Goal: Task Accomplishment & Management: Manage account settings

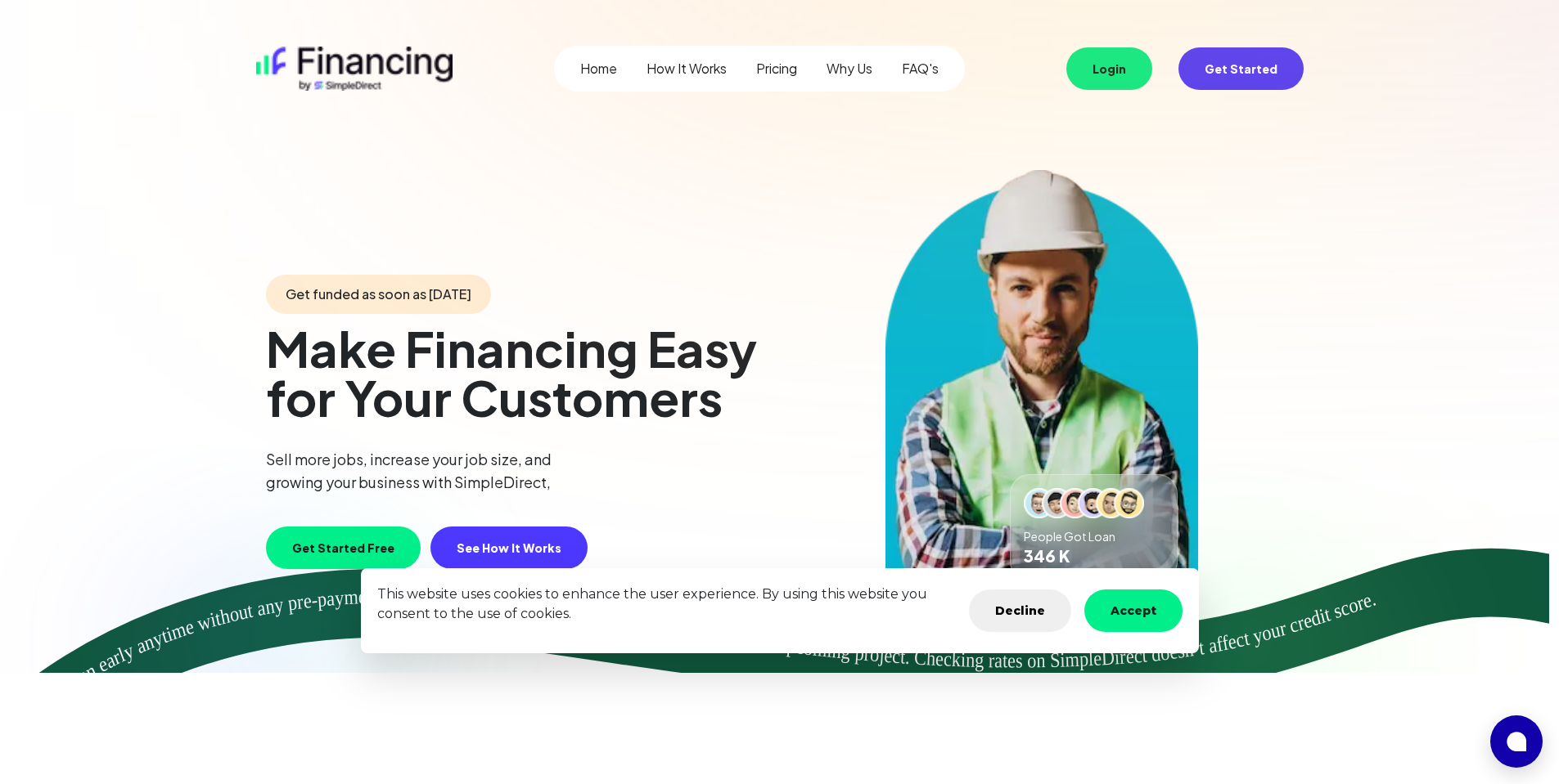
click at [1110, 58] on button "Login" at bounding box center [1109, 68] width 86 height 43
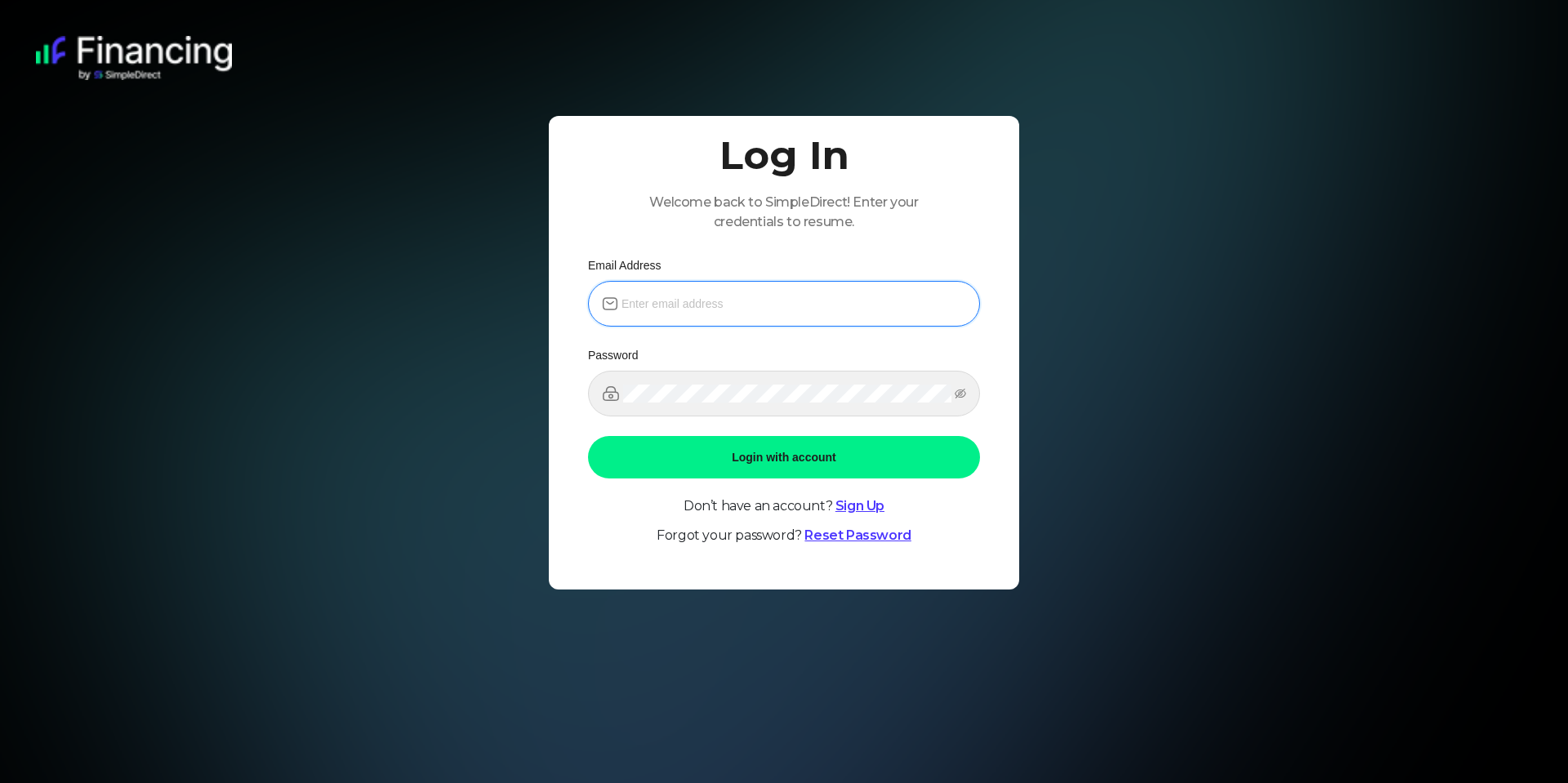
click at [748, 297] on input "email" at bounding box center [794, 303] width 344 height 18
type input "[PERSON_NAME][EMAIL_ADDRESS][DOMAIN_NAME]"
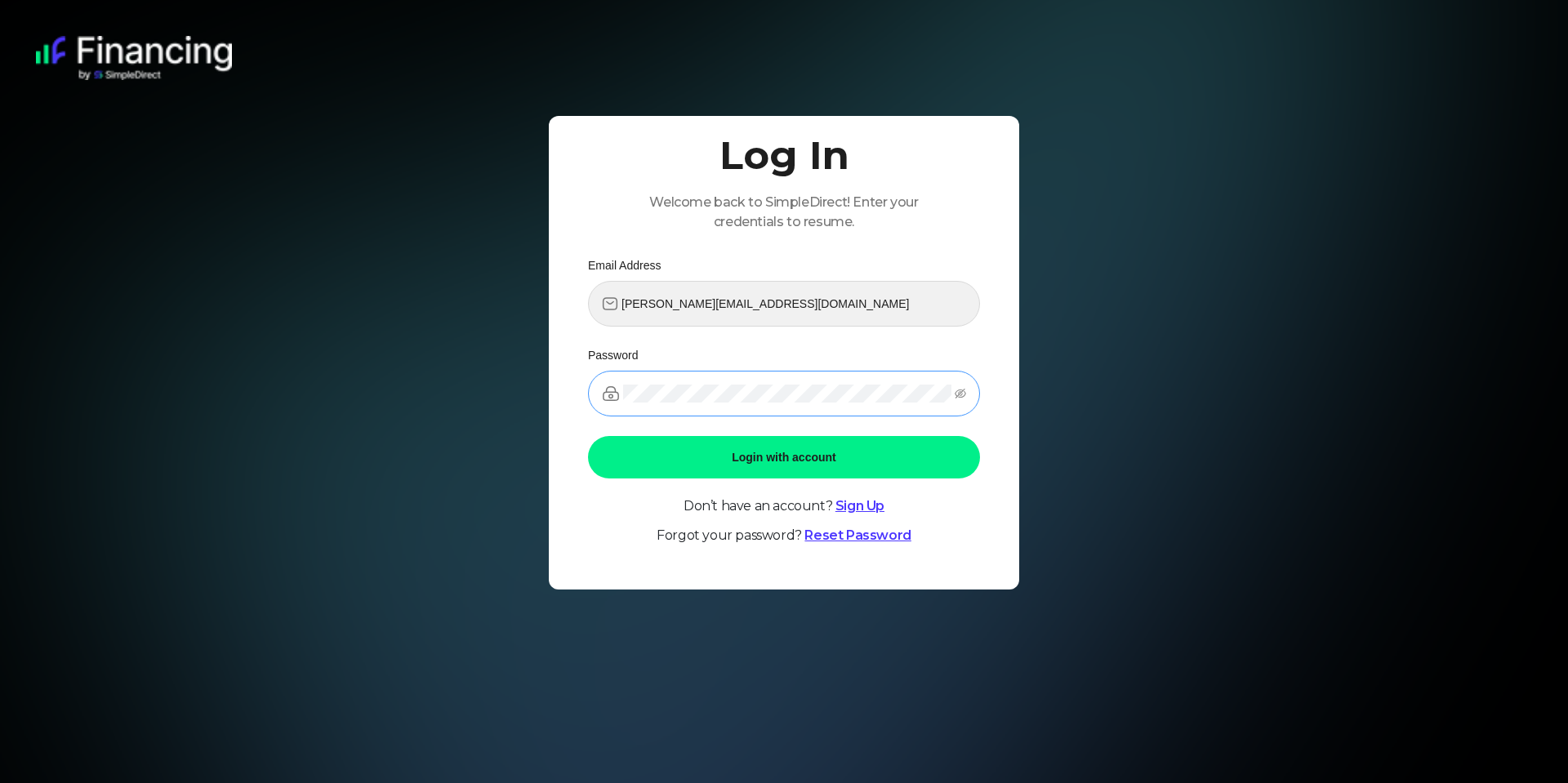
click at [714, 404] on span at bounding box center [784, 394] width 392 height 45
click at [877, 534] on link "Reset Password" at bounding box center [857, 535] width 106 height 15
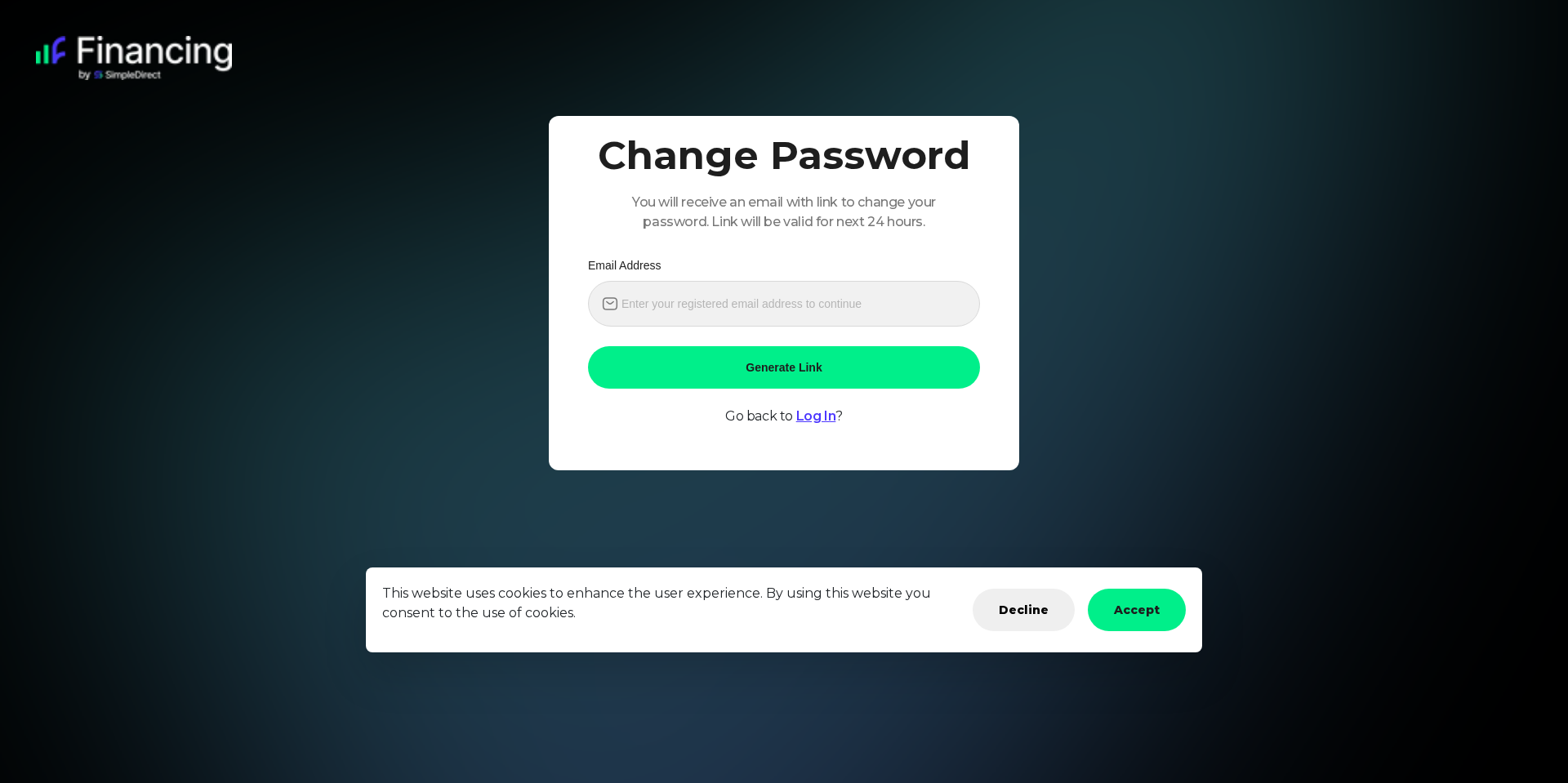
click at [1152, 605] on button "Accept" at bounding box center [1136, 610] width 98 height 43
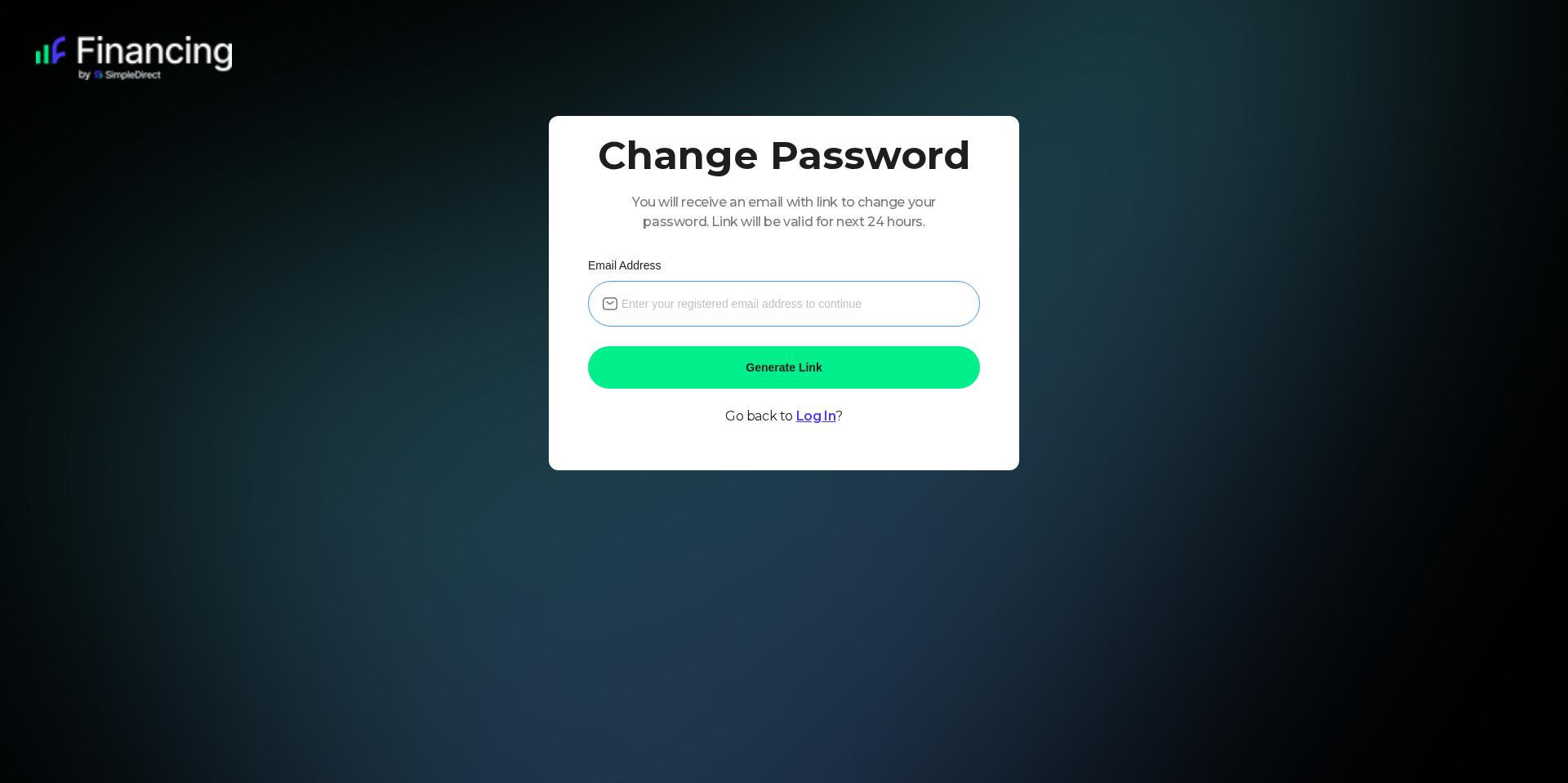
click at [756, 316] on span at bounding box center [784, 304] width 392 height 45
click at [747, 308] on input "email" at bounding box center [794, 303] width 344 height 18
type input "[PERSON_NAME][EMAIL_ADDRESS][DOMAIN_NAME]"
click at [785, 360] on button "Generate Link" at bounding box center [784, 367] width 392 height 43
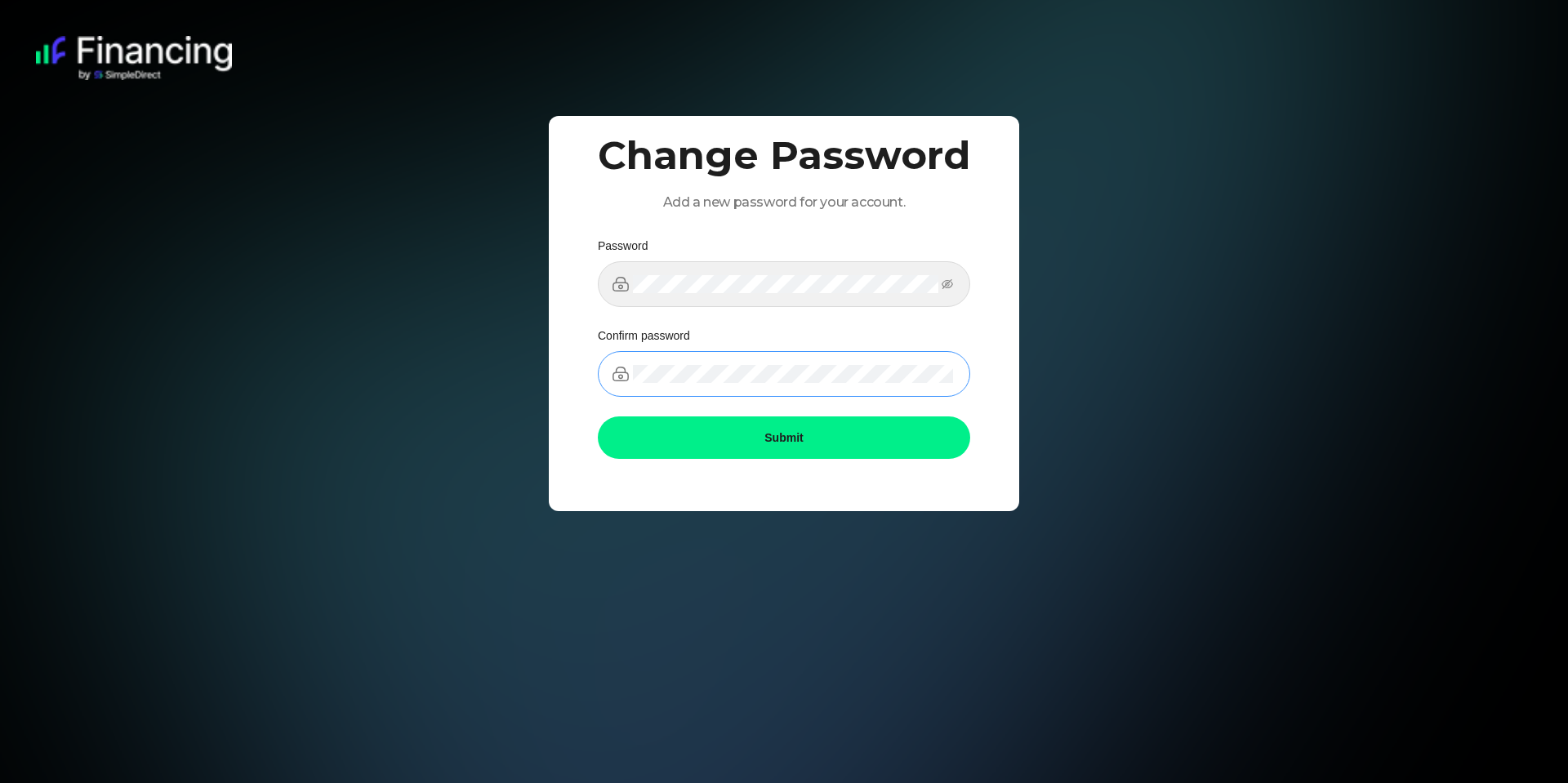
click at [772, 360] on span at bounding box center [784, 374] width 372 height 45
click at [776, 432] on button "Submit" at bounding box center [784, 437] width 372 height 43
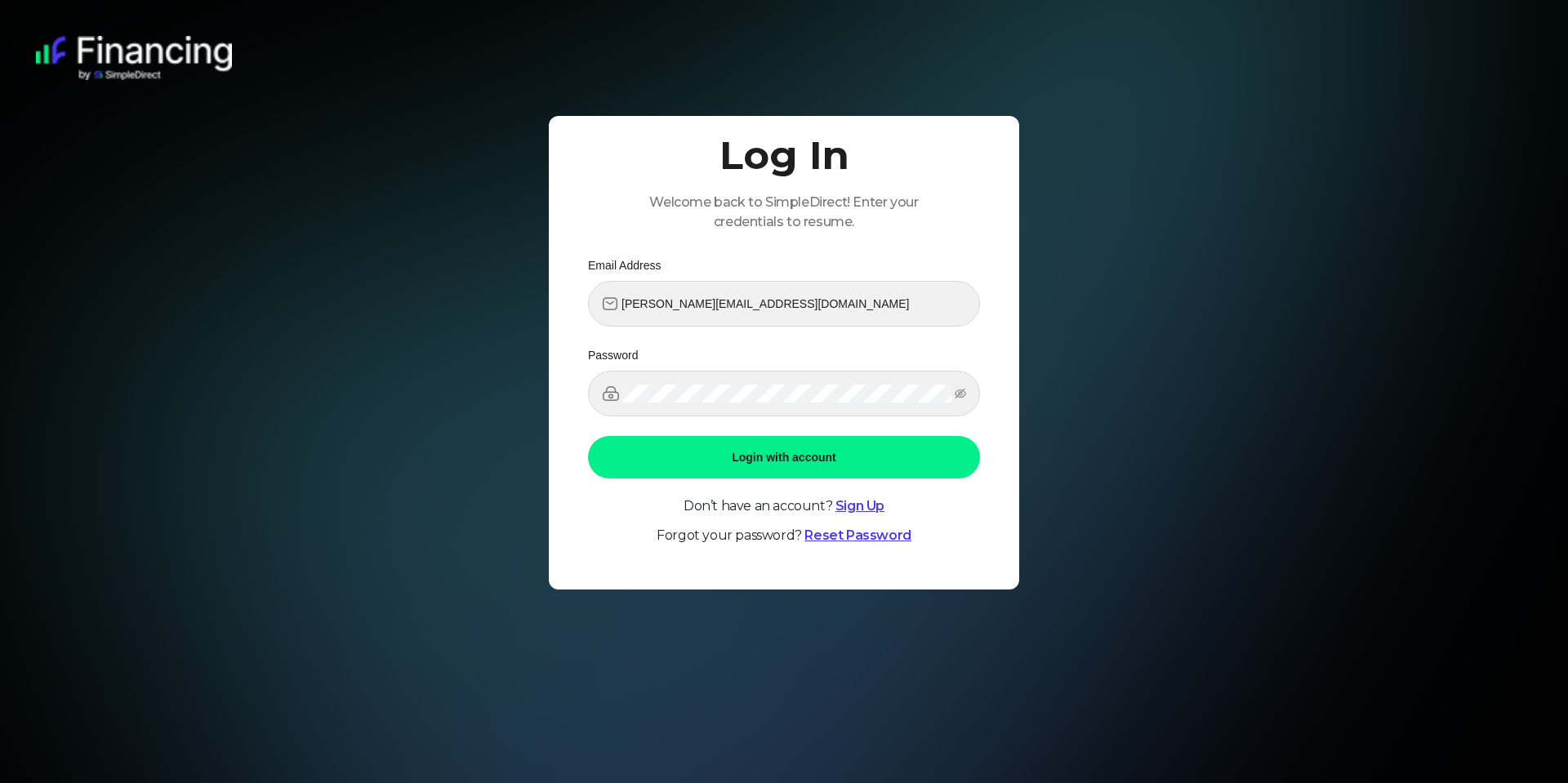
click at [885, 451] on button "Login with account" at bounding box center [784, 457] width 392 height 43
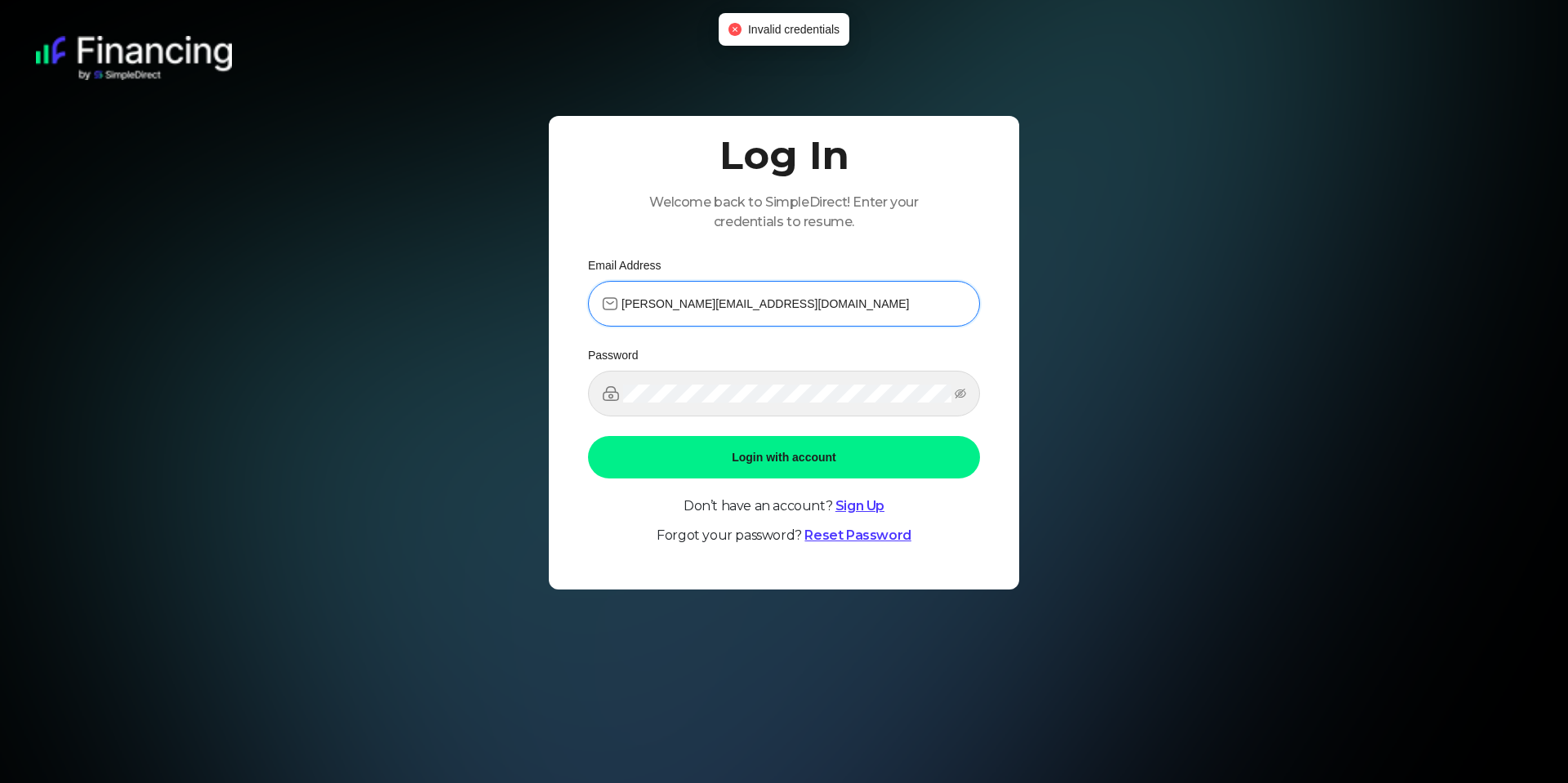
click at [767, 299] on input "[PERSON_NAME][EMAIL_ADDRESS][DOMAIN_NAME]" at bounding box center [794, 303] width 344 height 18
drag, startPoint x: 767, startPoint y: 299, endPoint x: 658, endPoint y: 311, distance: 109.7
click at [658, 311] on input "[PERSON_NAME][EMAIL_ADDRESS][DOMAIN_NAME]" at bounding box center [794, 303] width 344 height 18
type input "[PERSON_NAME][EMAIL_ADDRESS][DOMAIN_NAME]"
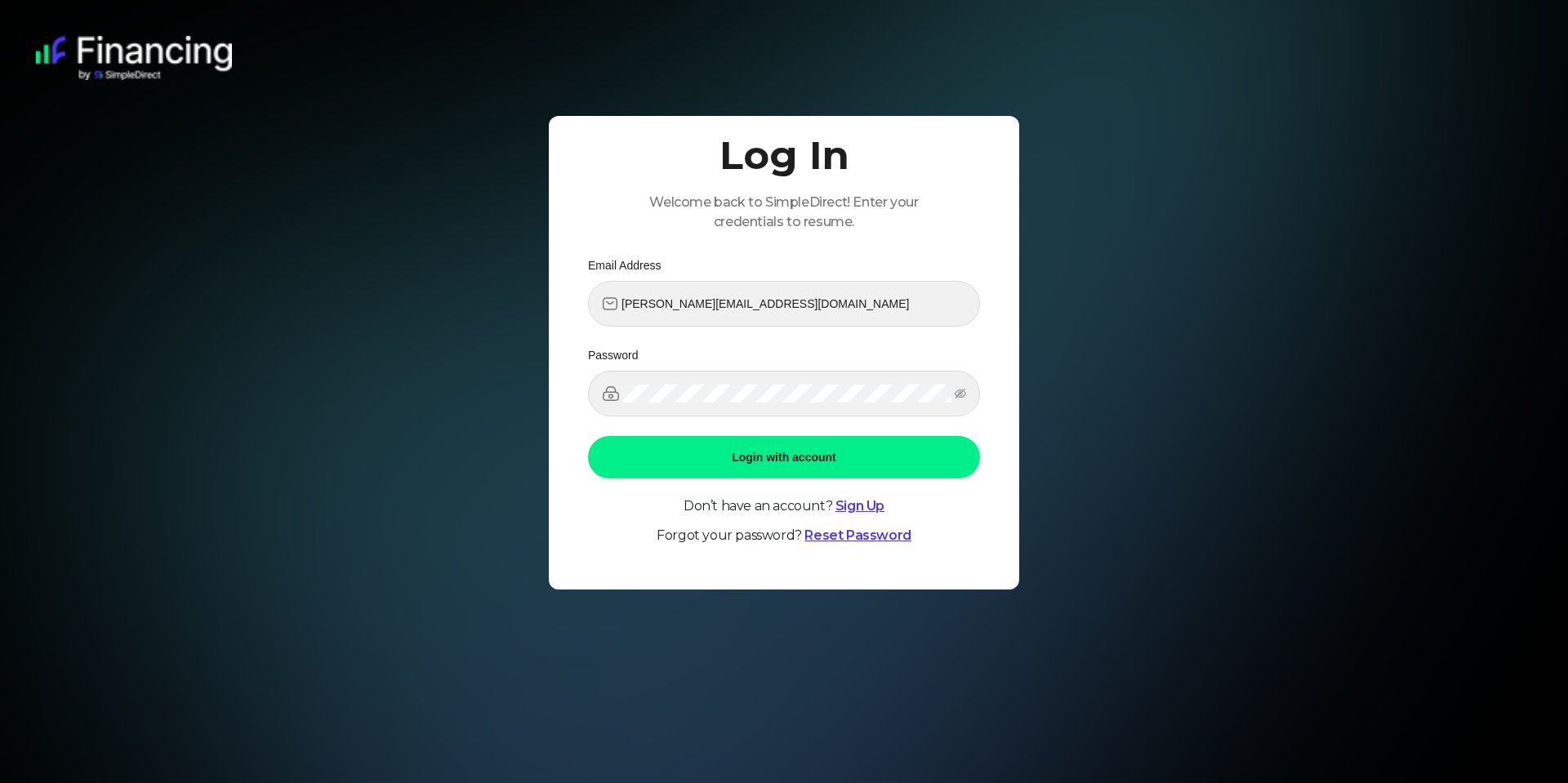
click at [763, 458] on button "Login with account" at bounding box center [784, 457] width 392 height 43
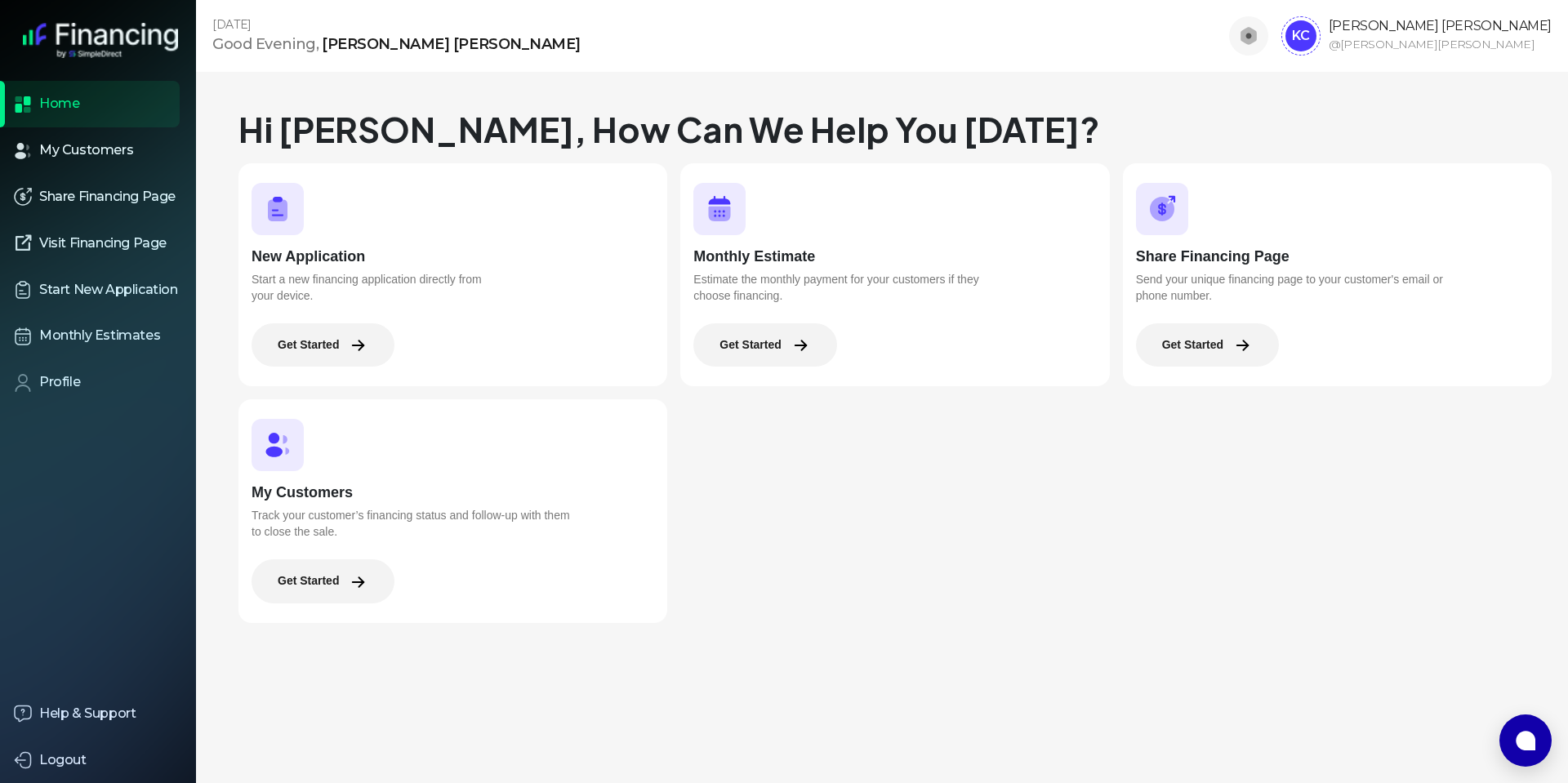
click at [1211, 347] on button "Get Started" at bounding box center [1207, 346] width 143 height 44
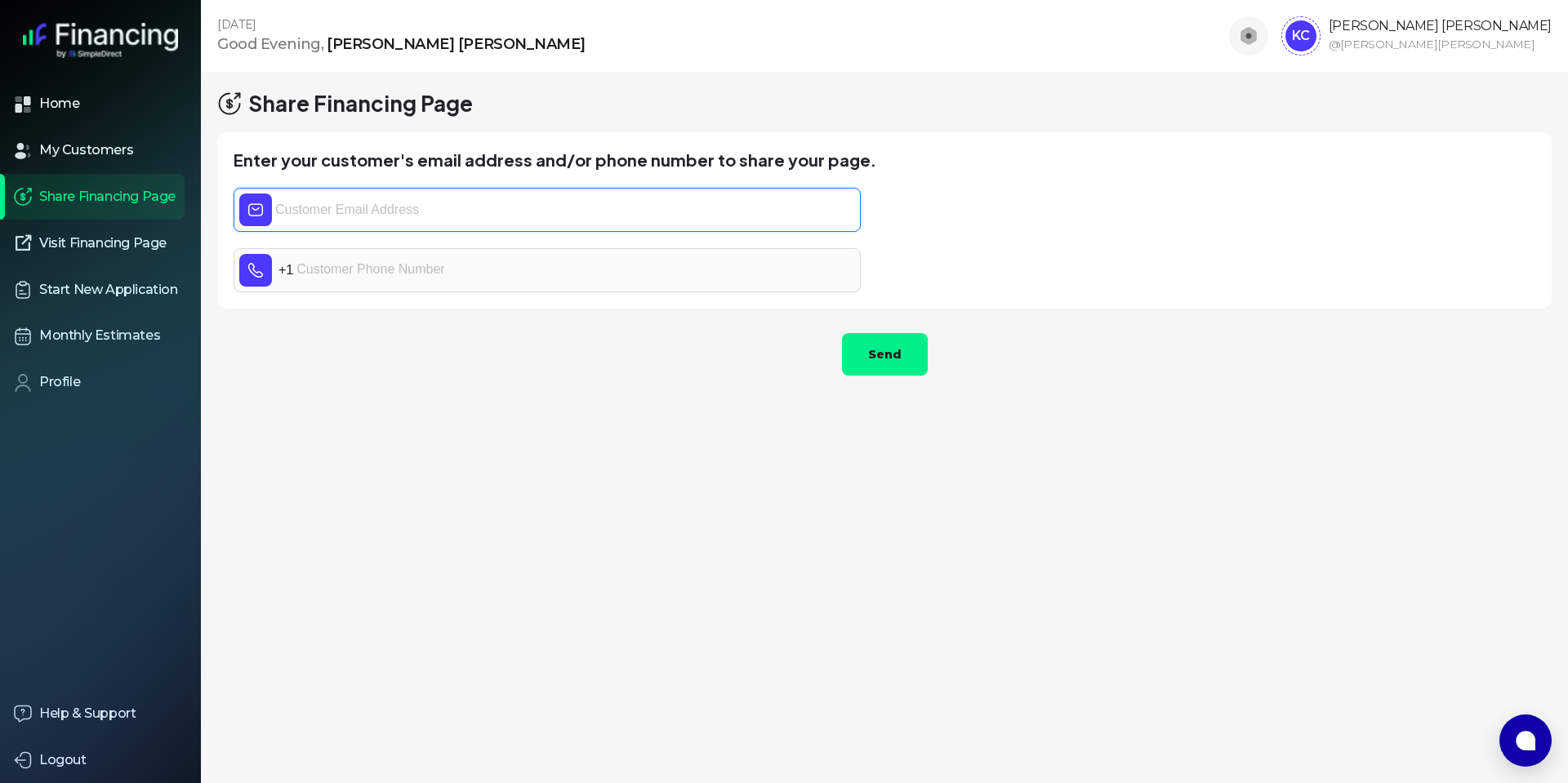
click at [436, 208] on input "text" at bounding box center [565, 209] width 580 height 33
type input "c"
type input "[EMAIL_ADDRESS][DOMAIN_NAME]"
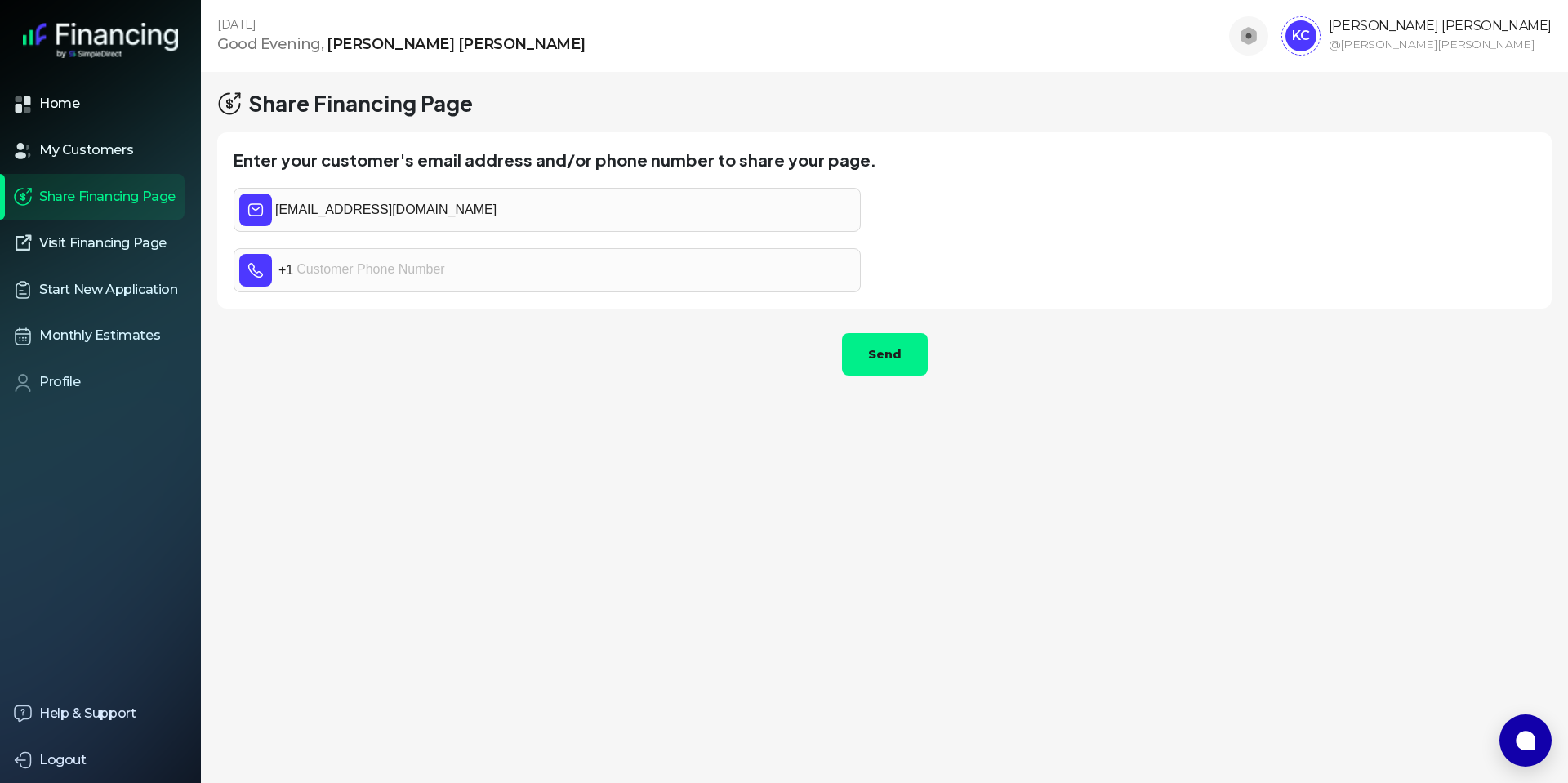
click at [886, 347] on button "Send" at bounding box center [885, 354] width 86 height 43
